Goal: Entertainment & Leisure: Consume media (video, audio)

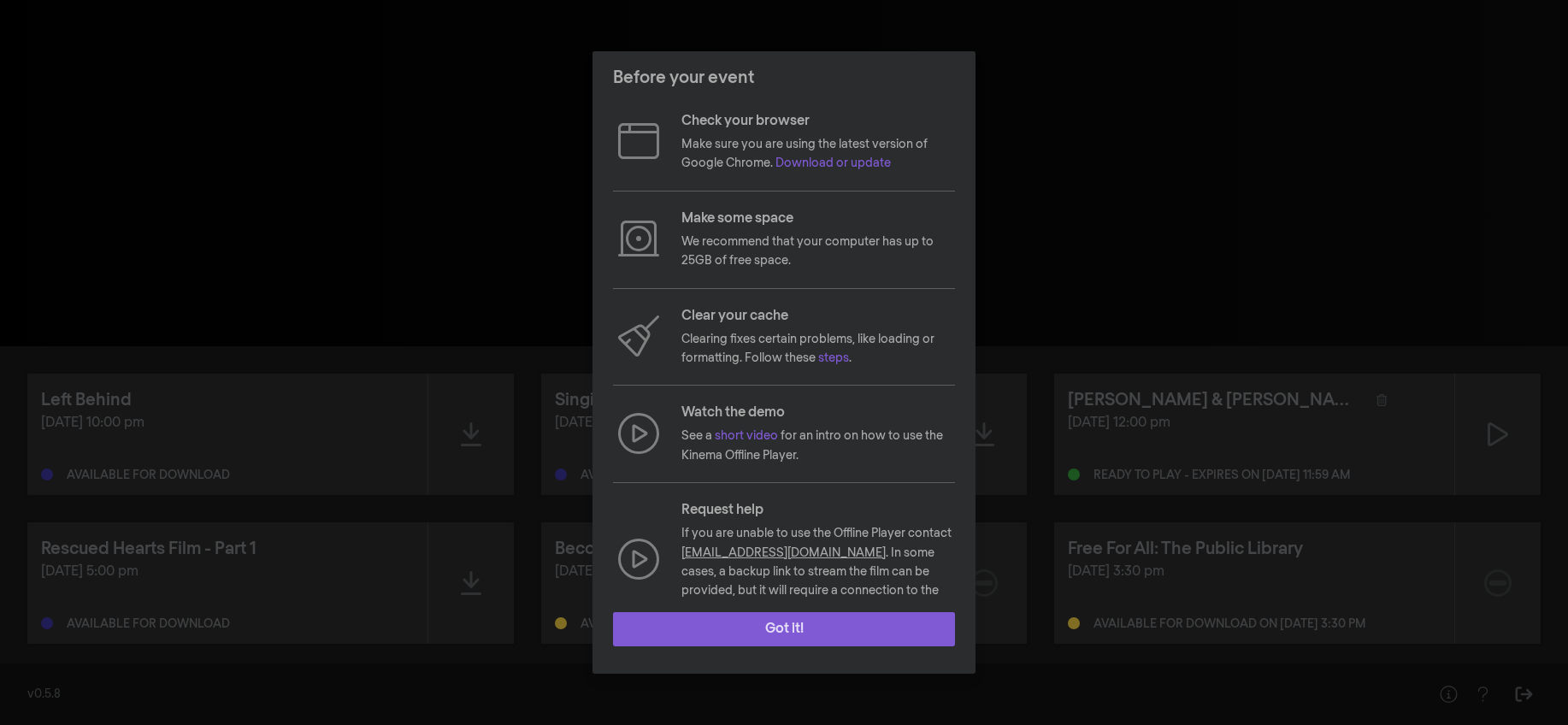
click at [789, 628] on button "Got it!" at bounding box center [784, 629] width 342 height 34
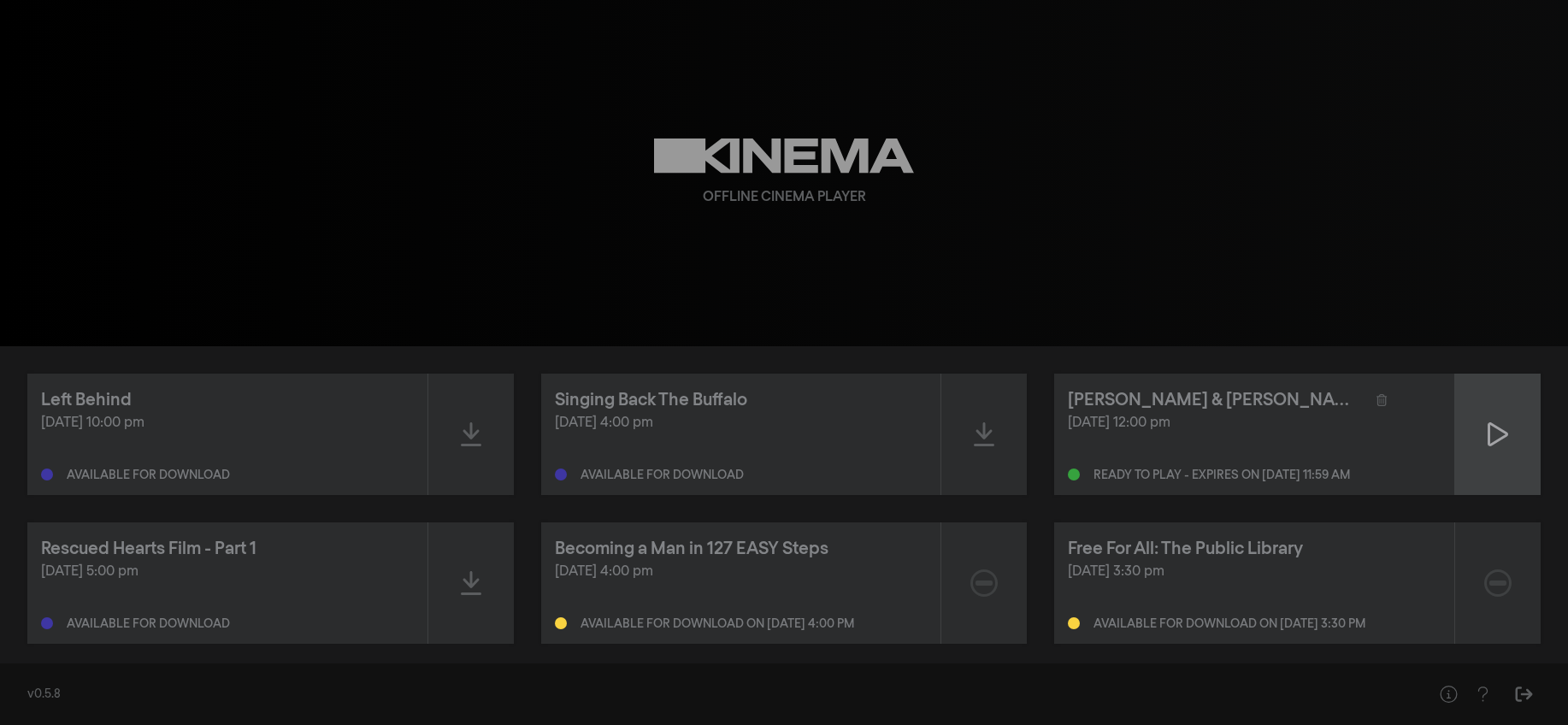
click at [1496, 440] on icon at bounding box center [1497, 433] width 20 height 24
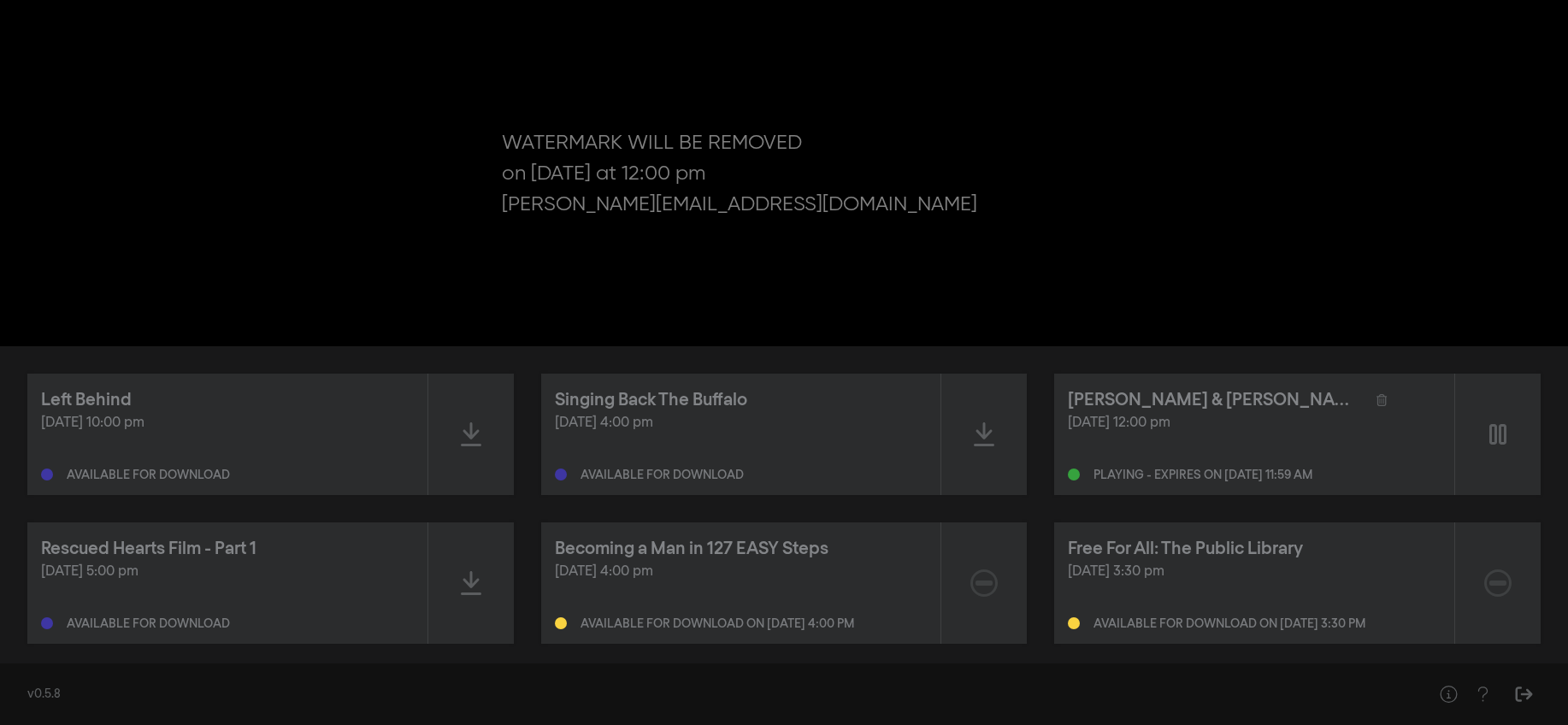
type input "9.032947"
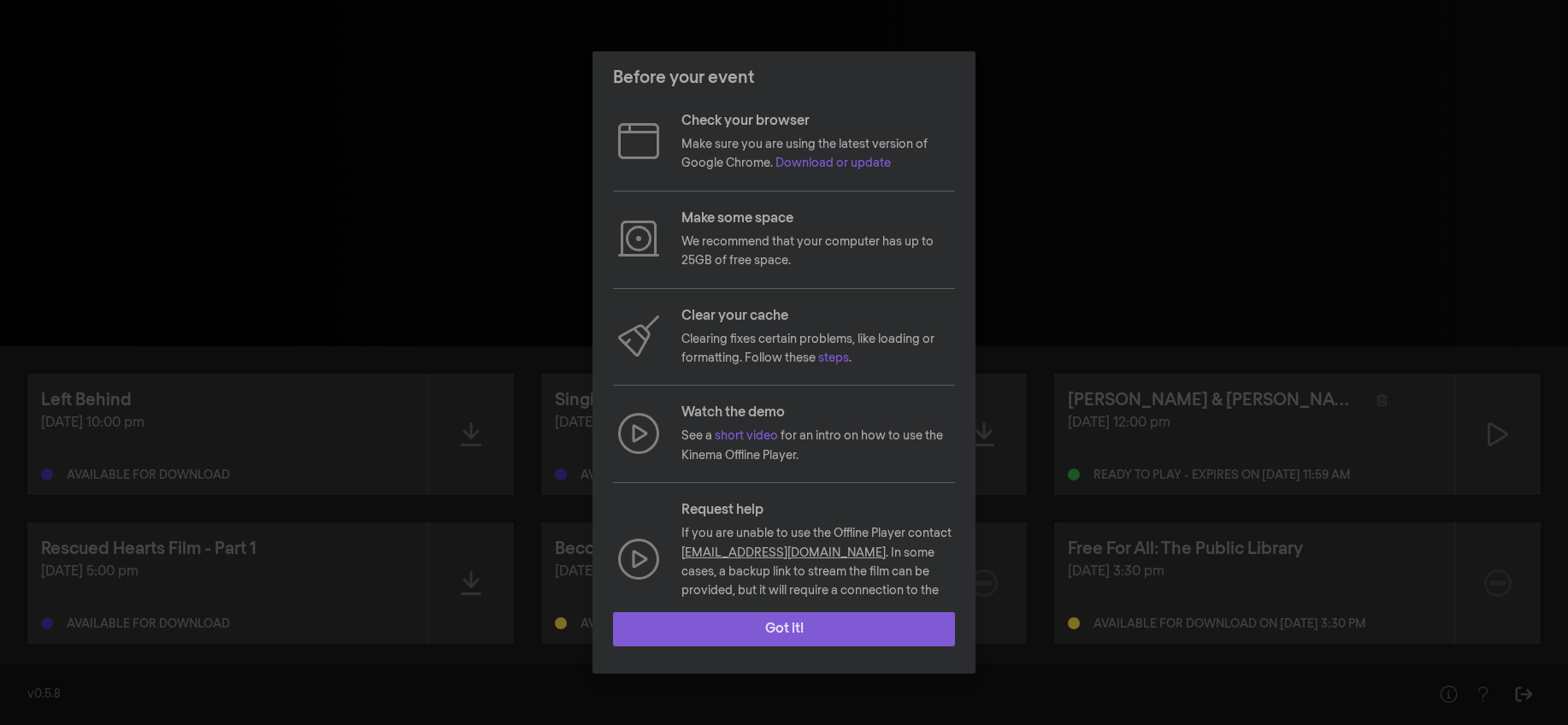
click at [764, 624] on button "Got it!" at bounding box center [784, 629] width 342 height 34
click at [750, 630] on button "Got it!" at bounding box center [784, 629] width 342 height 34
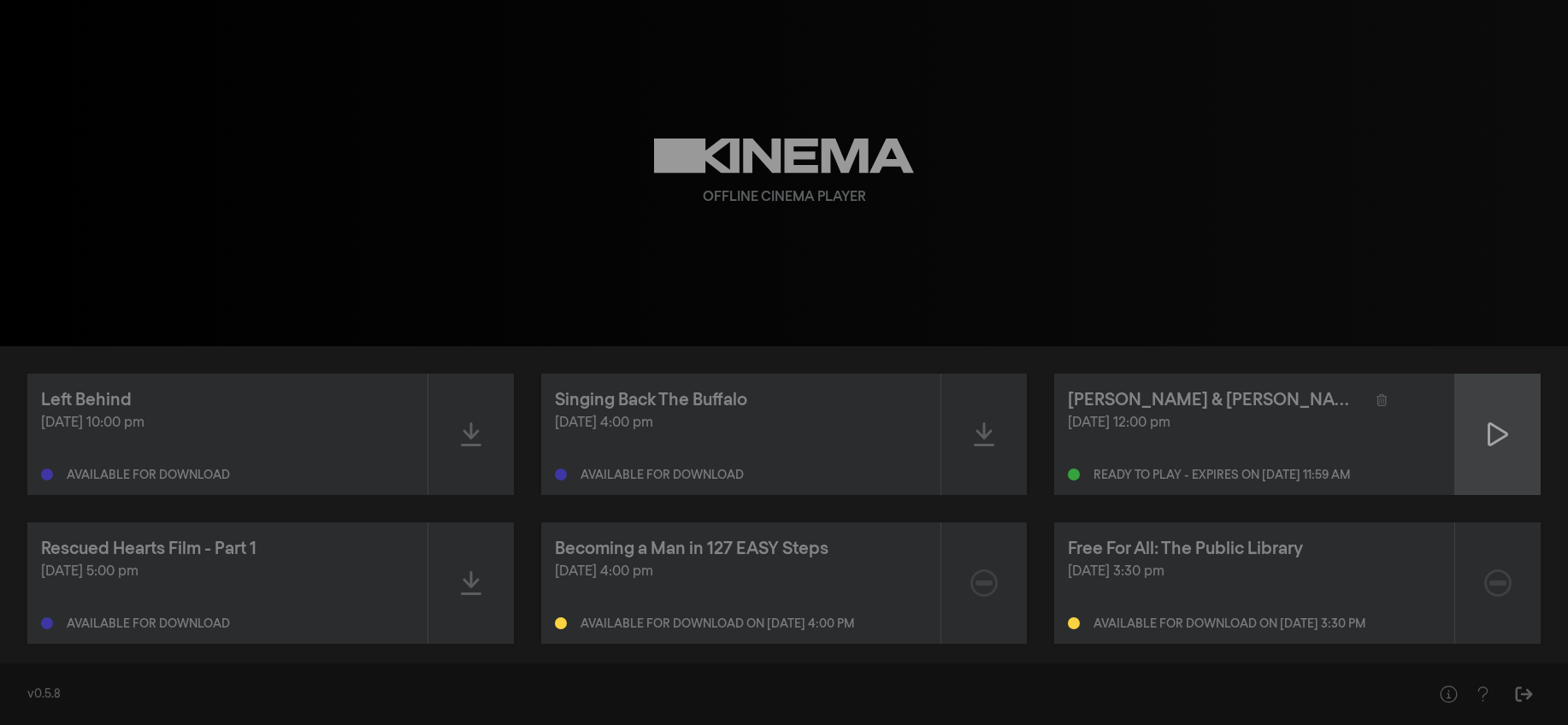
click at [1498, 431] on icon at bounding box center [1497, 433] width 20 height 27
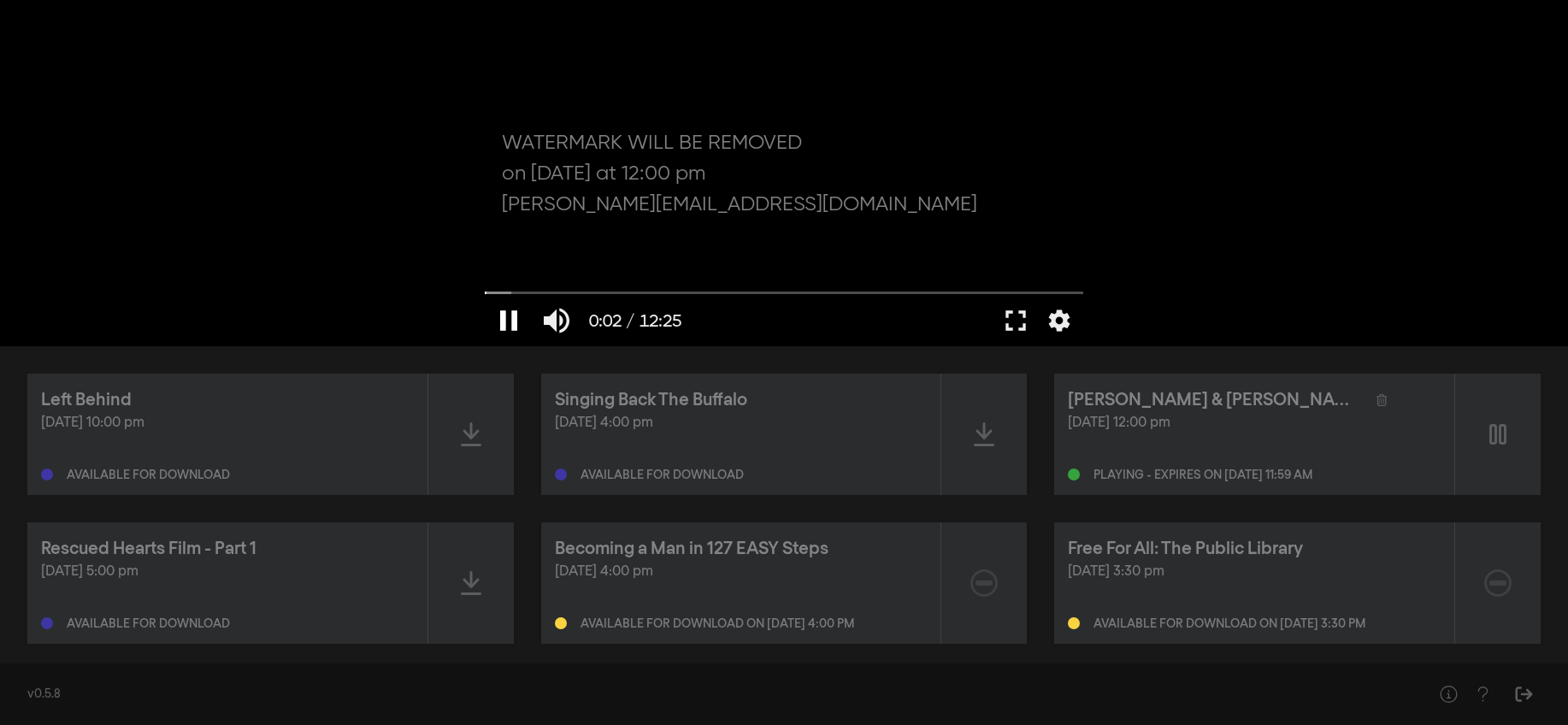
click at [503, 318] on button "pause" at bounding box center [509, 320] width 48 height 52
click at [467, 573] on icon at bounding box center [470, 582] width 20 height 27
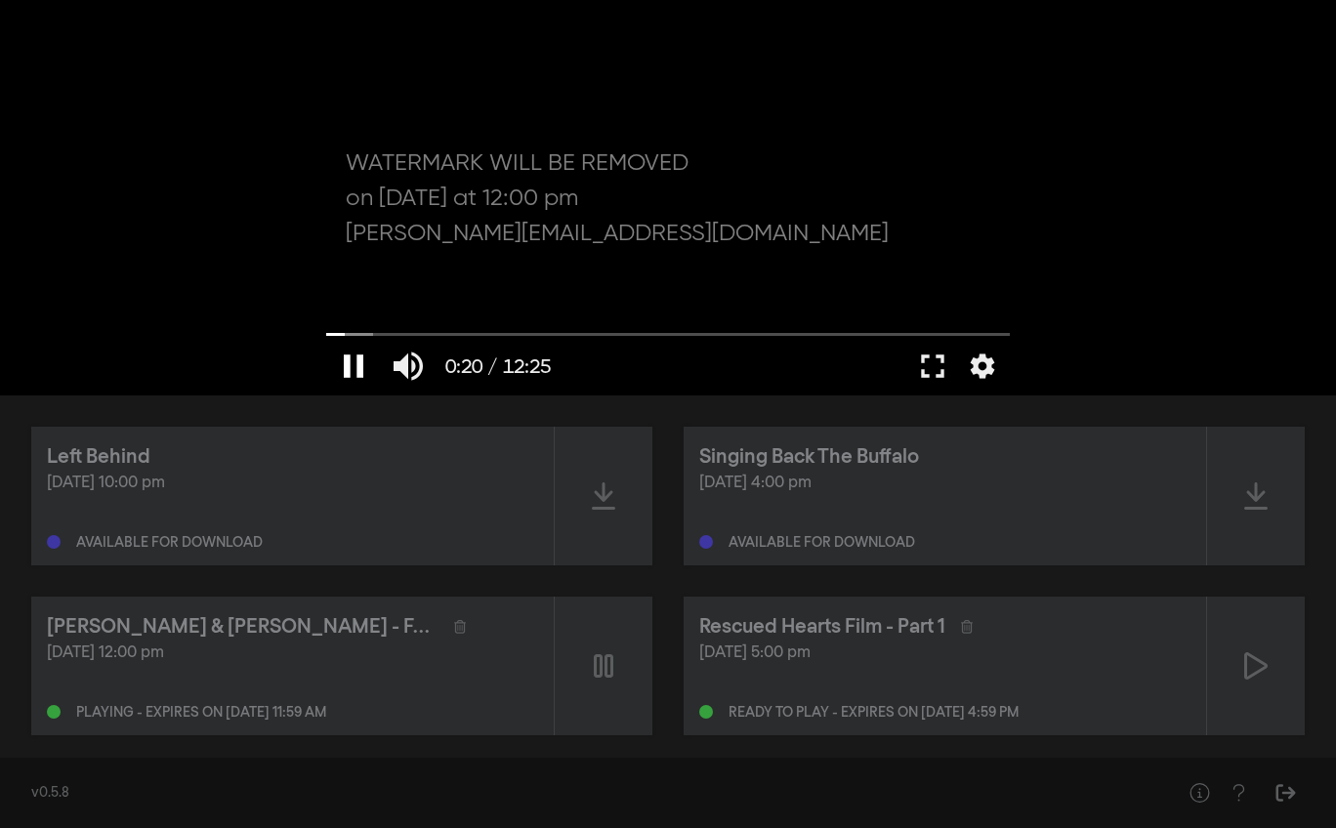
click at [355, 365] on button "pause" at bounding box center [353, 366] width 55 height 59
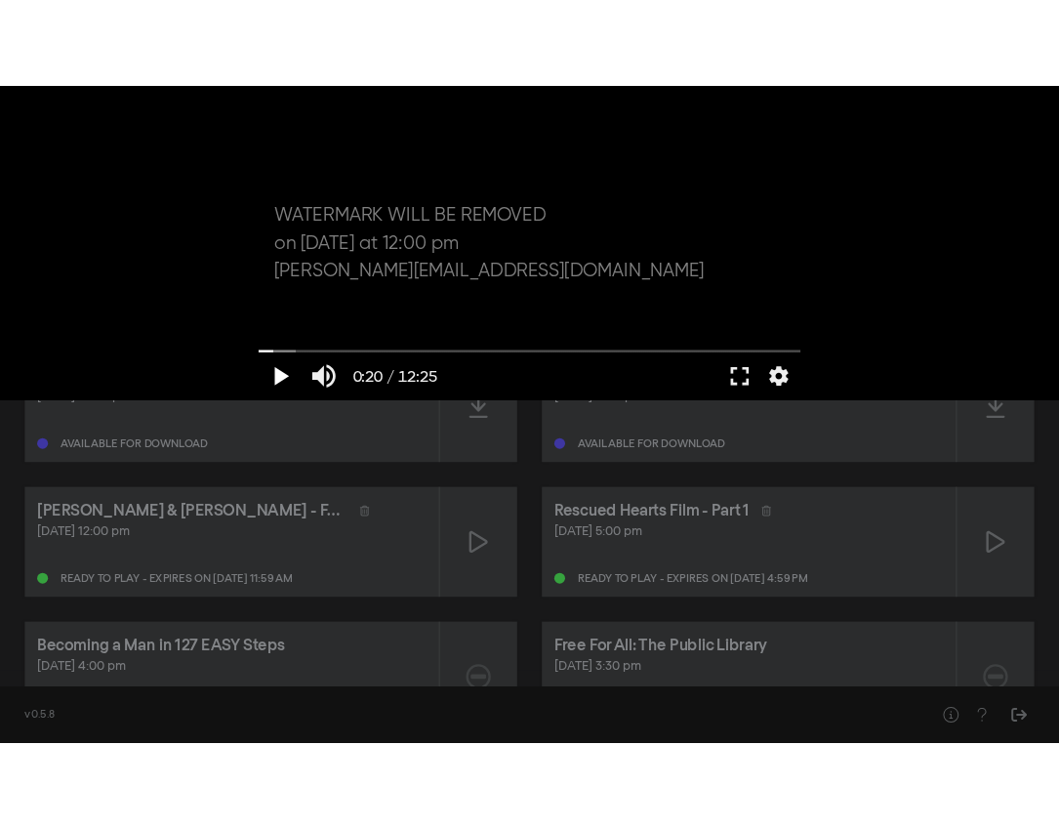
scroll to position [98, 0]
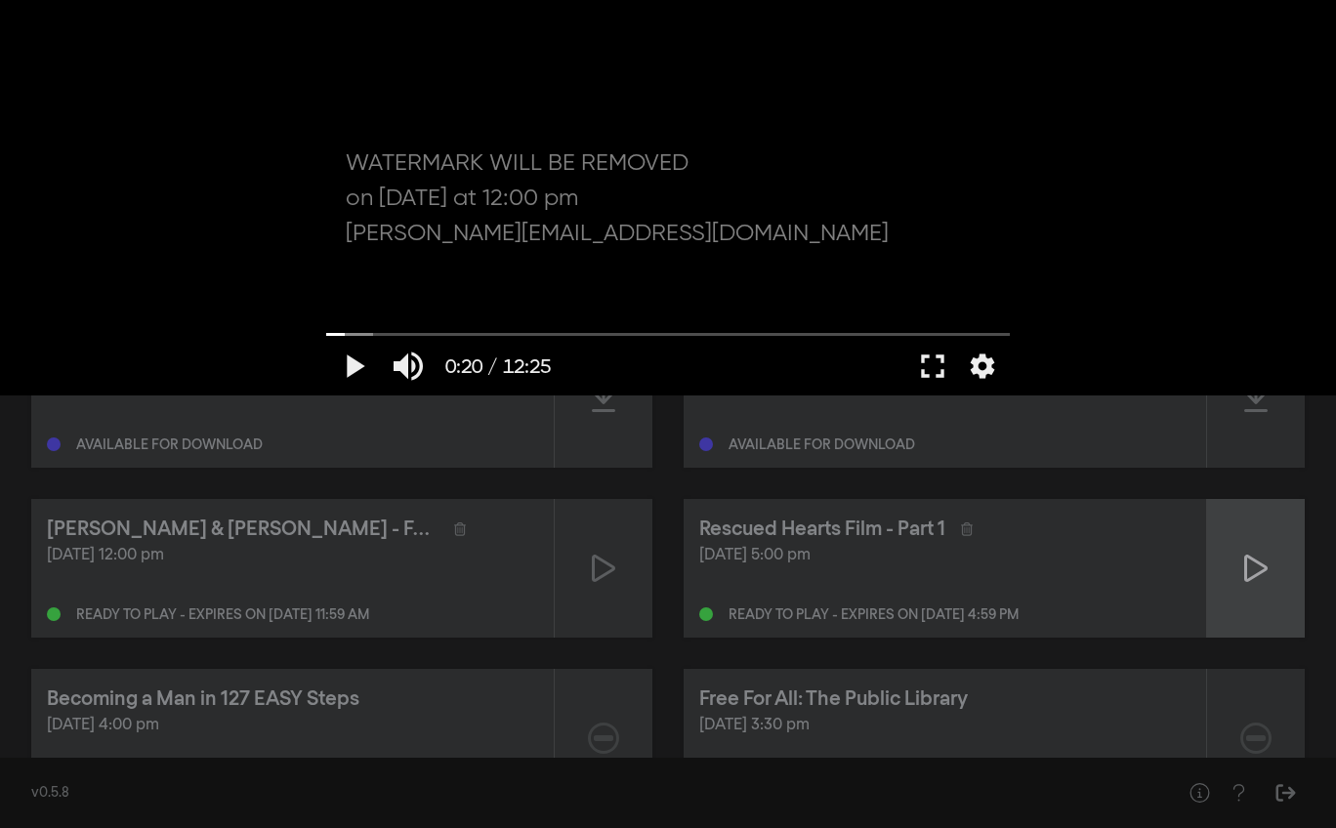
click at [1258, 568] on icon at bounding box center [1255, 568] width 23 height 31
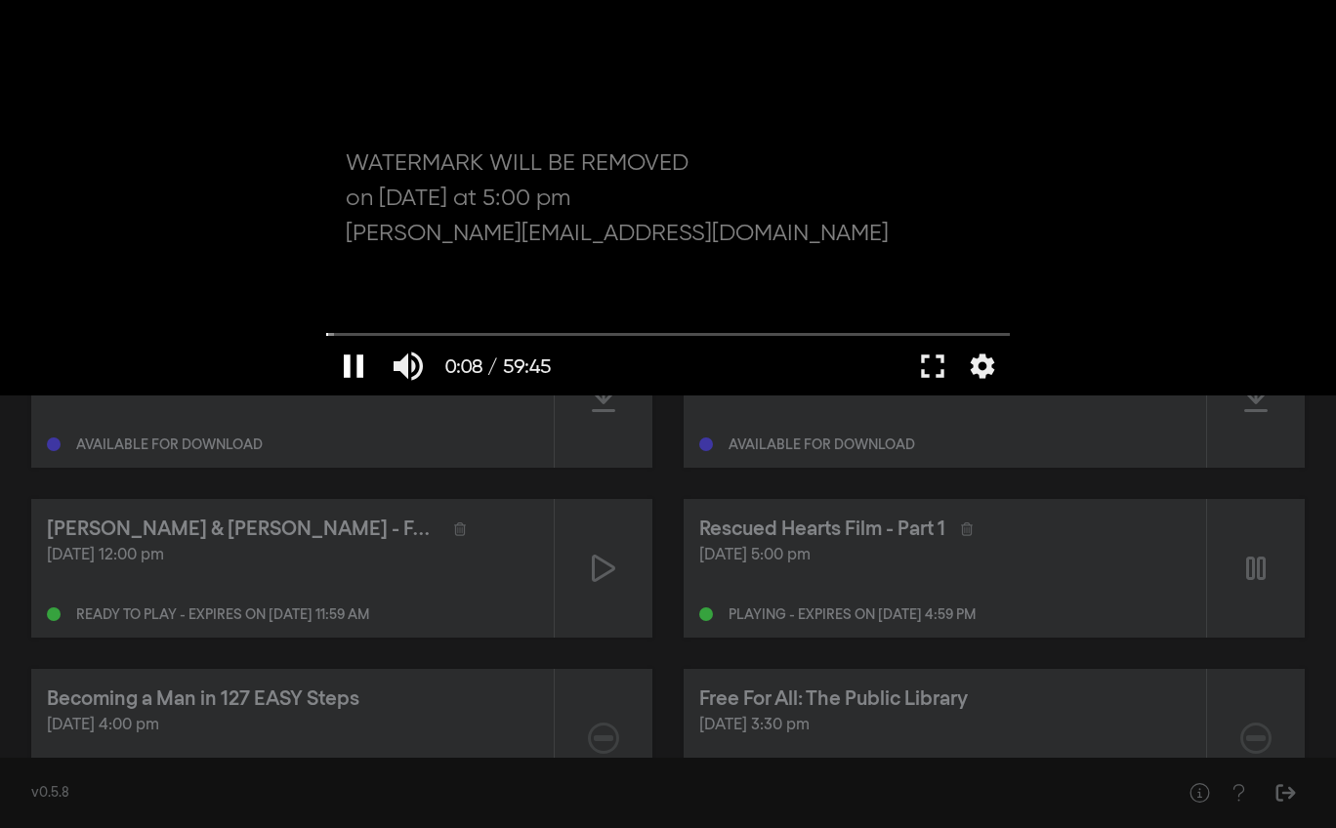
click at [355, 368] on button "pause" at bounding box center [353, 366] width 55 height 59
type input "8.718867"
